Goal: Find specific page/section: Find specific page/section

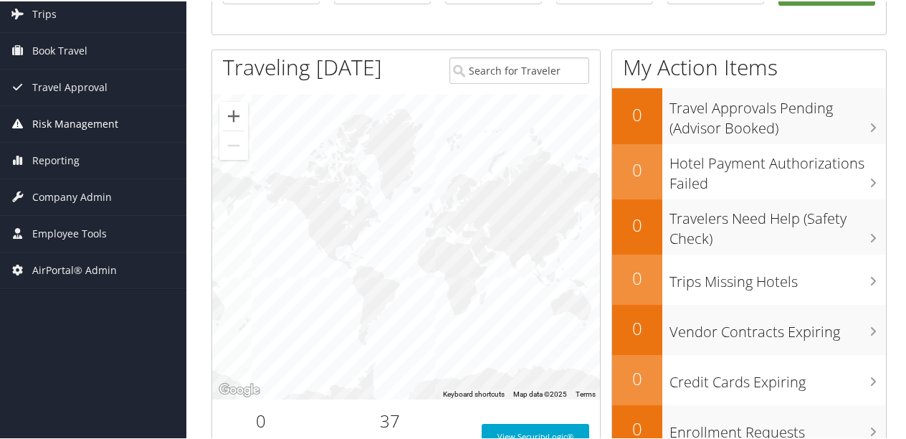
scroll to position [215, 0]
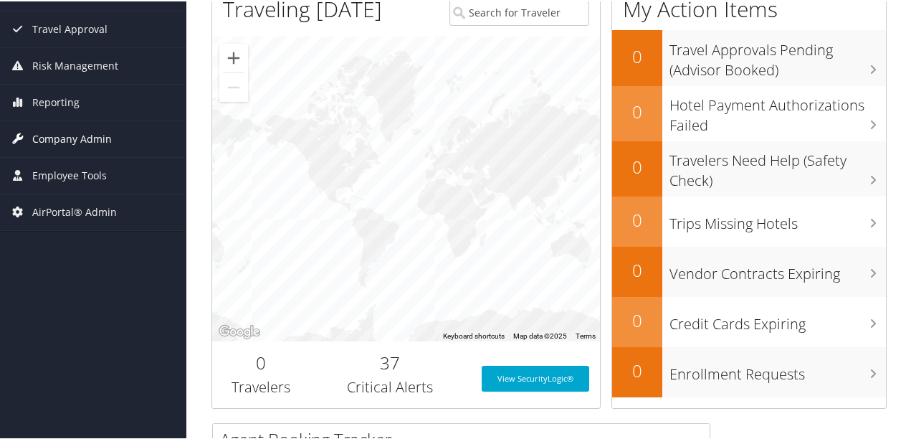
click at [58, 138] on span "Company Admin" at bounding box center [72, 138] width 80 height 36
click at [59, 141] on span "Company Admin" at bounding box center [72, 138] width 80 height 36
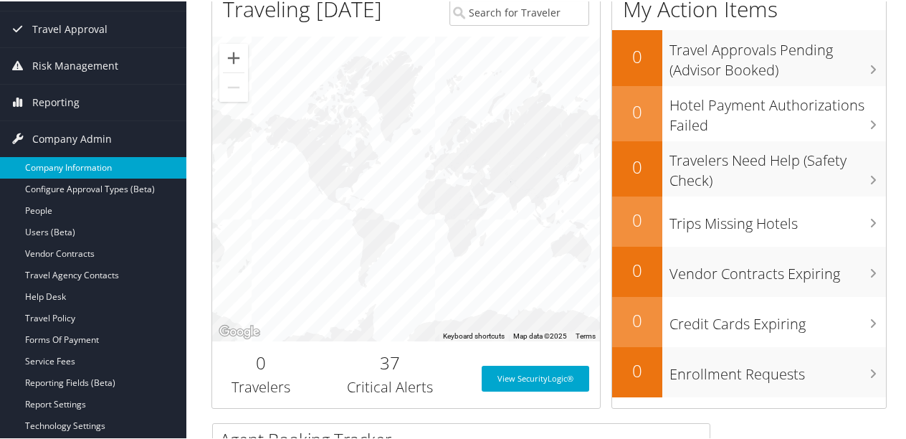
click at [63, 160] on link "Company Information" at bounding box center [93, 165] width 186 height 21
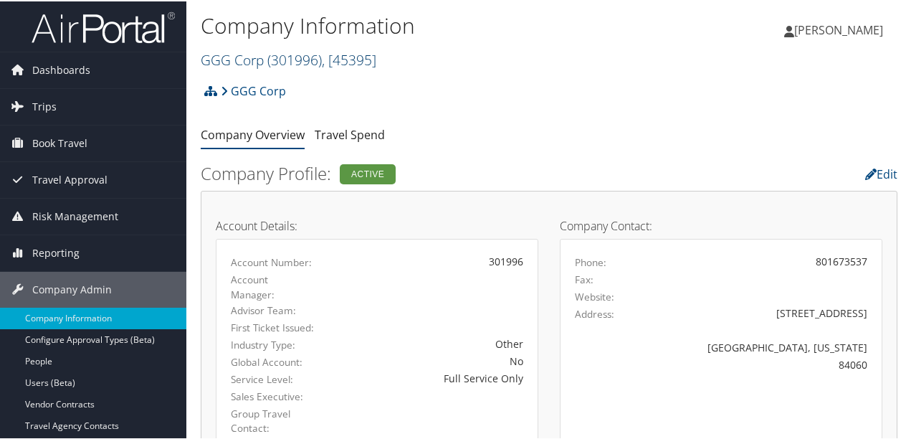
click at [338, 54] on span ", [ 45395 ]" at bounding box center [349, 58] width 54 height 19
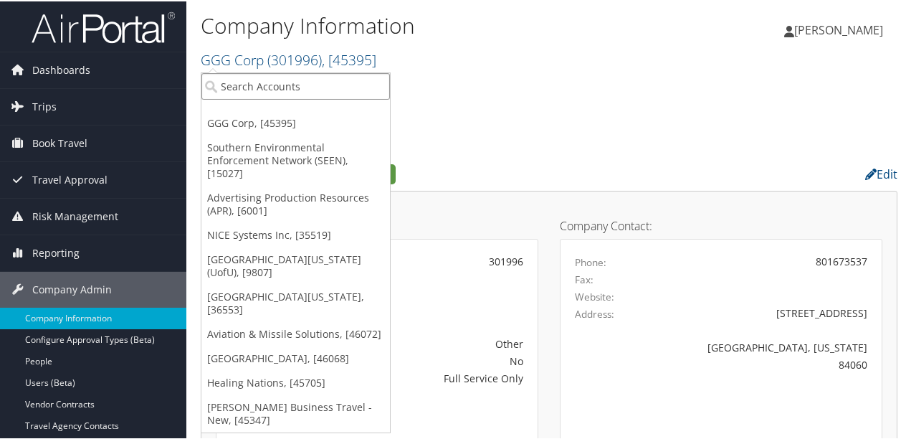
click at [290, 87] on input "search" at bounding box center [295, 85] width 188 height 27
type input "rh"
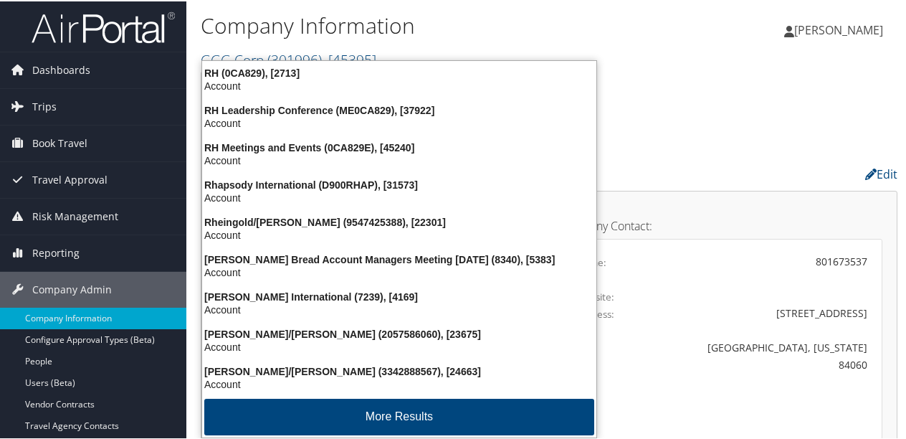
click at [290, 87] on div "Account" at bounding box center [398, 84] width 411 height 13
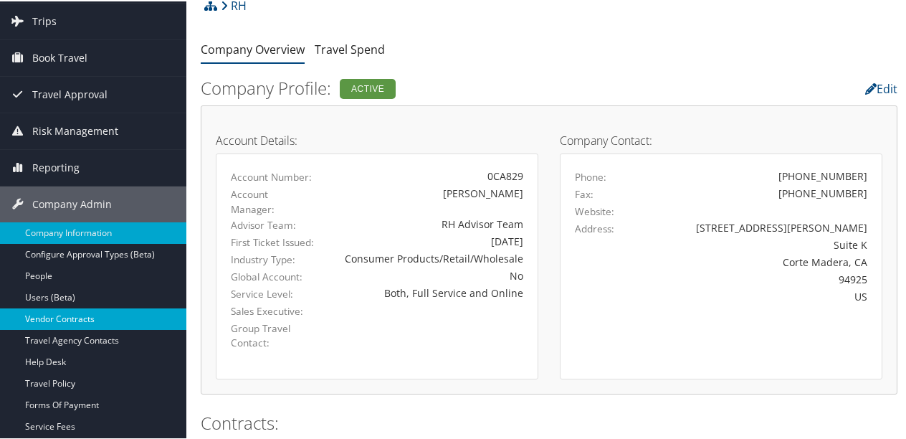
scroll to position [287, 0]
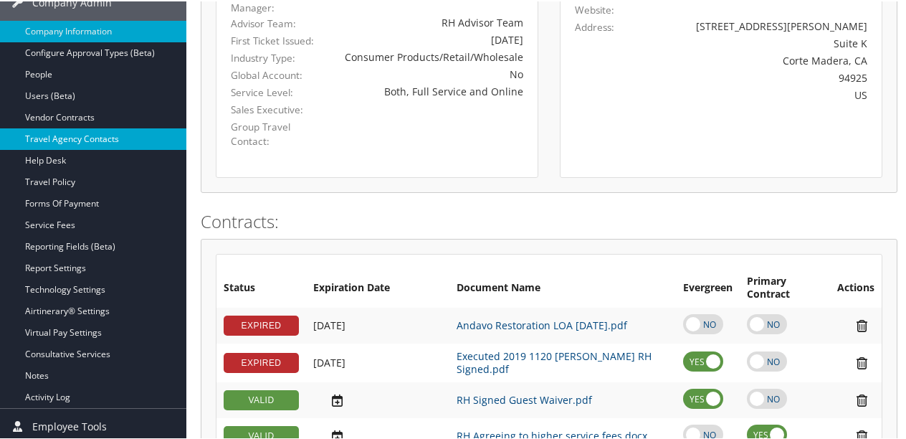
click at [85, 143] on link "Travel Agency Contacts" at bounding box center [93, 137] width 186 height 21
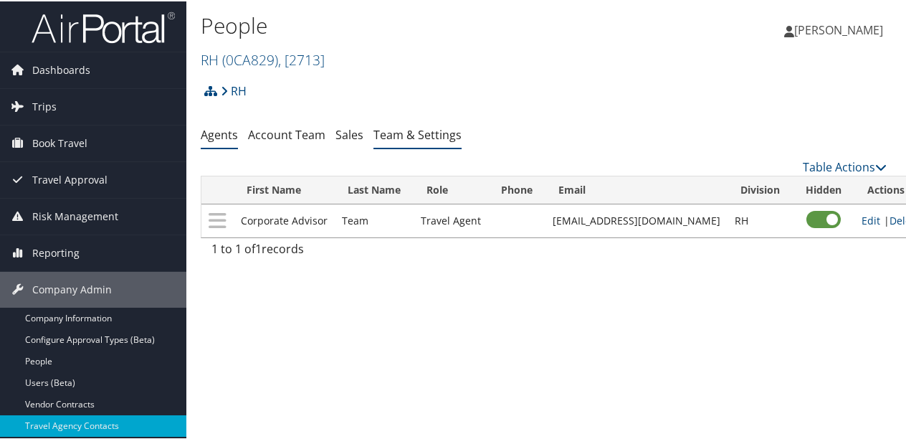
click at [401, 133] on link "Team & Settings" at bounding box center [417, 133] width 88 height 16
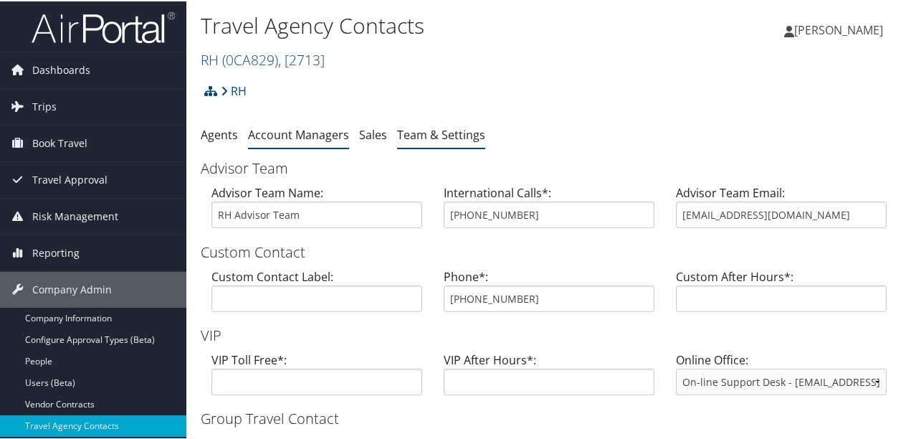
click at [300, 134] on link "Account Managers" at bounding box center [298, 133] width 101 height 16
